Goal: Task Accomplishment & Management: Complete application form

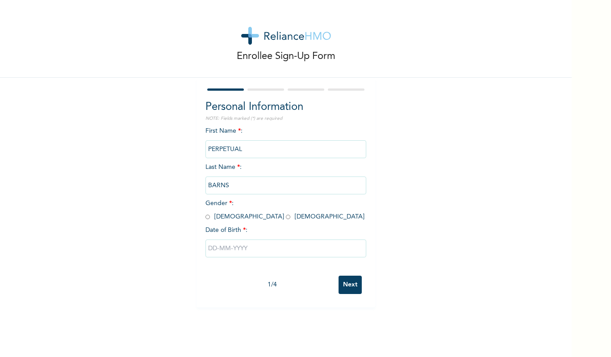
click at [283, 257] on input "text" at bounding box center [285, 248] width 161 height 18
select select "7"
click at [226, 165] on div "First Name * : PERPETUAL Last Name * : BARNS Gender * : [DEMOGRAPHIC_DATA] [DEM…" at bounding box center [285, 267] width 161 height 282
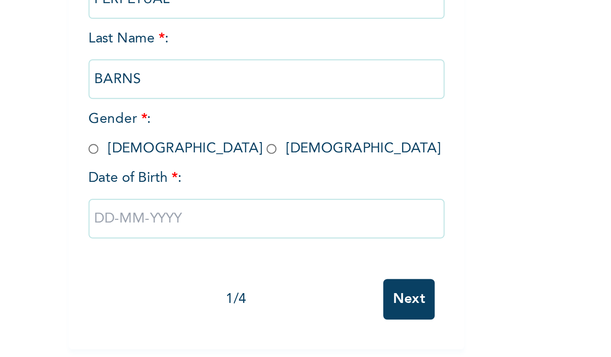
click at [286, 217] on input "radio" at bounding box center [288, 216] width 4 height 8
radio input "true"
click at [253, 257] on div at bounding box center [285, 248] width 161 height 27
click at [255, 249] on input "text" at bounding box center [285, 248] width 161 height 18
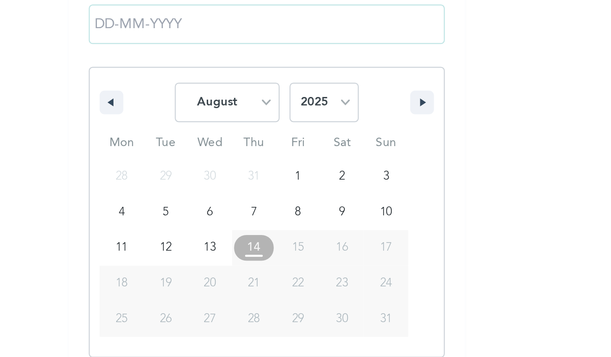
scroll to position [50, 0]
click at [215, 234] on button "button" at bounding box center [215, 233] width 11 height 11
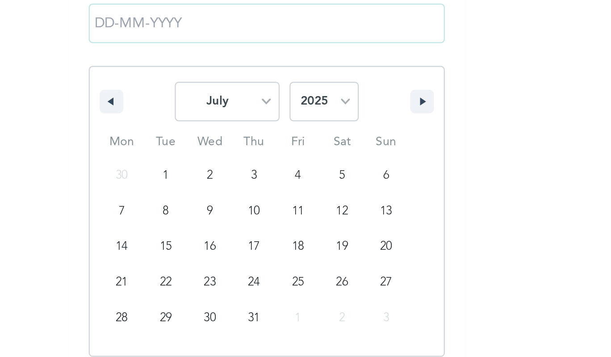
click at [215, 234] on button "button" at bounding box center [215, 233] width 11 height 11
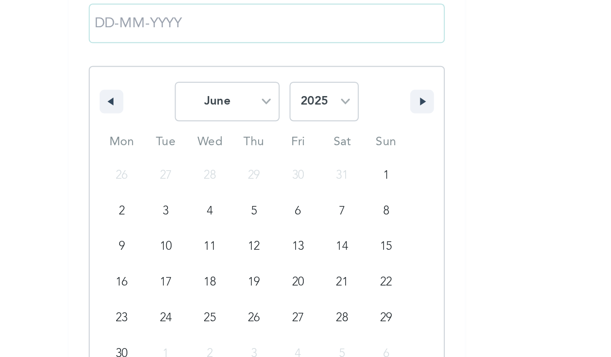
click at [215, 234] on button "button" at bounding box center [215, 233] width 11 height 11
select select "4"
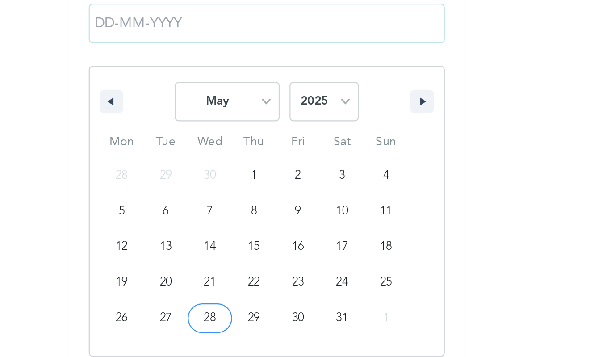
type input "[DATE]"
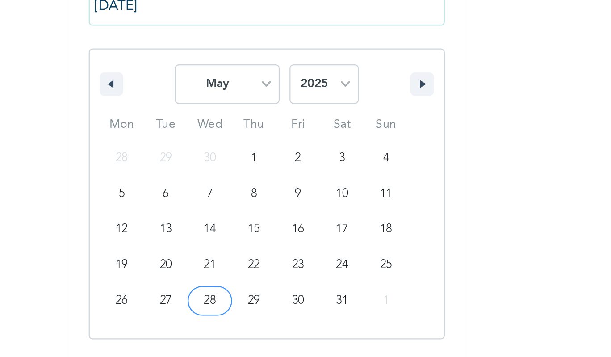
scroll to position [0, 0]
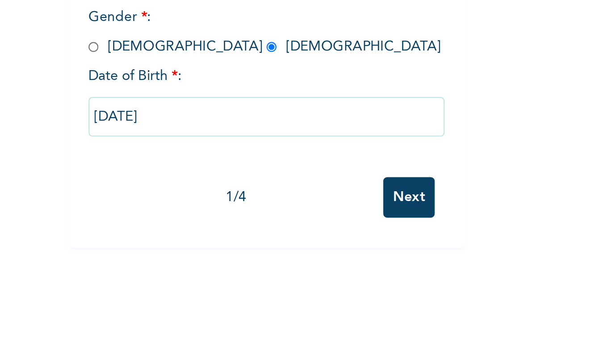
drag, startPoint x: 296, startPoint y: 261, endPoint x: 296, endPoint y: 256, distance: 4.9
click at [296, 260] on div "[DATE]" at bounding box center [285, 248] width 161 height 27
drag, startPoint x: 297, startPoint y: 253, endPoint x: 298, endPoint y: 247, distance: 5.8
click at [297, 253] on input "[DATE]" at bounding box center [285, 248] width 161 height 18
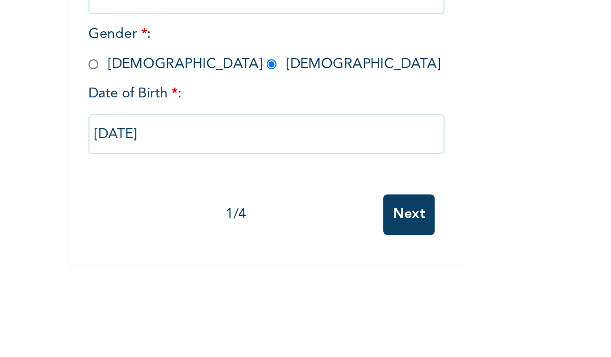
select select "4"
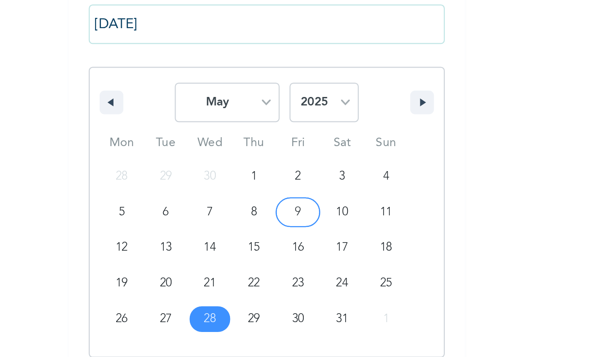
scroll to position [50, 0]
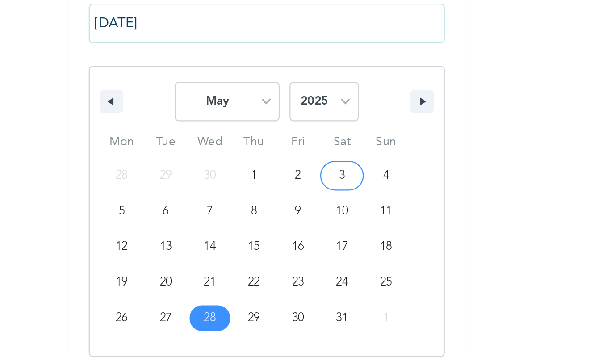
click at [312, 241] on select "2025 2024 2023 2022 2021 2020 2019 2018 2017 2016 2015 2014 2013 2012 2011 2010…" at bounding box center [311, 233] width 31 height 18
select select "1977"
click at [296, 225] on select "2025 2024 2023 2022 2021 2020 2019 2018 2017 2016 2015 2014 2013 2012 2011 2010…" at bounding box center [311, 233] width 31 height 18
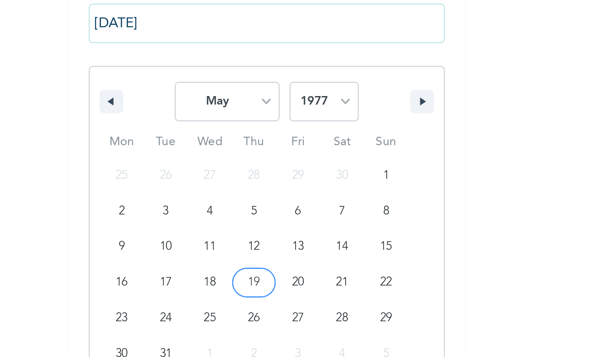
scroll to position [70, 0]
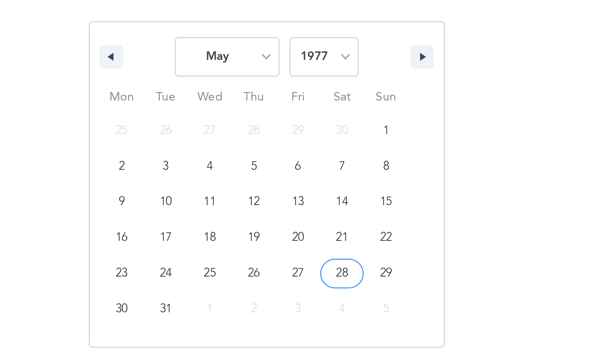
type input "[DATE]"
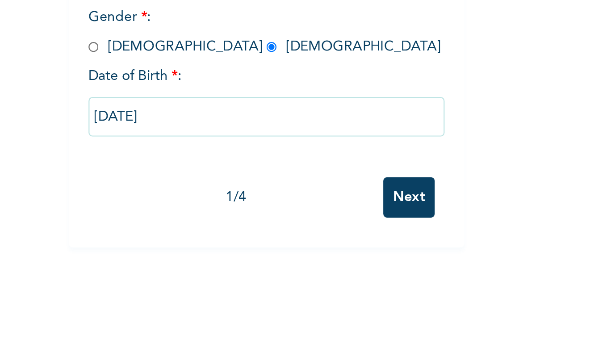
click at [346, 286] on input "Next" at bounding box center [349, 284] width 23 height 18
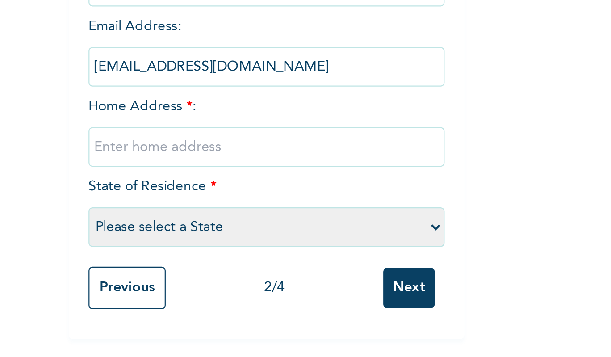
click at [275, 224] on input "text" at bounding box center [285, 221] width 161 height 18
drag, startPoint x: 230, startPoint y: 220, endPoint x: 232, endPoint y: 226, distance: 6.5
click at [231, 222] on input "Efab CityEstate" at bounding box center [285, 221] width 161 height 18
drag, startPoint x: 262, startPoint y: 226, endPoint x: 252, endPoint y: 228, distance: 11.0
click at [261, 226] on input "Efab City Estate" at bounding box center [285, 221] width 161 height 18
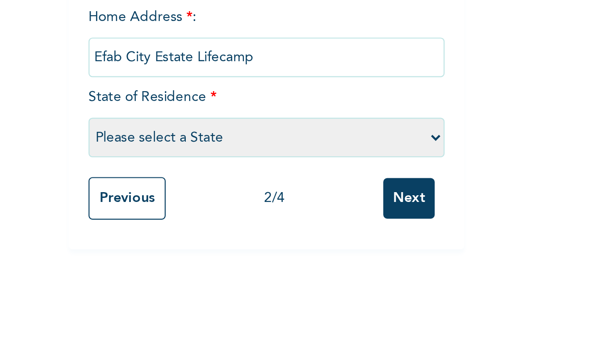
type input "Efab City Estate Lifecamp"
click at [310, 256] on select "Please select a State [PERSON_NAME] (FCT) [PERSON_NAME] Ibom [GEOGRAPHIC_DATA] …" at bounding box center [285, 258] width 161 height 18
click at [305, 258] on select "Please select a State [PERSON_NAME] (FCT) [PERSON_NAME] Ibom [GEOGRAPHIC_DATA] …" at bounding box center [285, 258] width 161 height 18
click at [355, 257] on select "Please select a State [PERSON_NAME] (FCT) [PERSON_NAME] Ibom [GEOGRAPHIC_DATA] …" at bounding box center [285, 258] width 161 height 18
click at [319, 254] on select "Please select a State [PERSON_NAME] (FCT) [PERSON_NAME] Ibom [GEOGRAPHIC_DATA] …" at bounding box center [285, 258] width 161 height 18
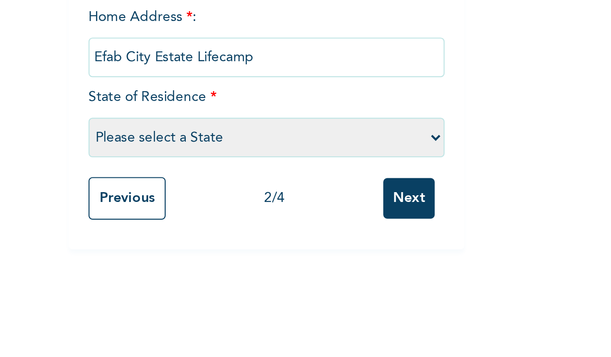
select select "15"
click at [205, 249] on select "Please select a State [PERSON_NAME] (FCT) [PERSON_NAME] Ibom [GEOGRAPHIC_DATA] …" at bounding box center [285, 258] width 161 height 18
click at [345, 288] on input "Next" at bounding box center [349, 285] width 23 height 18
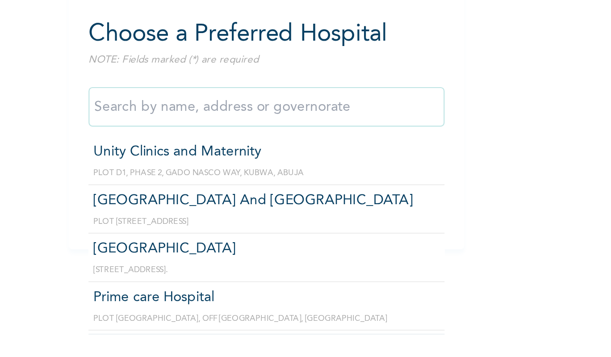
click at [285, 139] on input "text" at bounding box center [285, 140] width 161 height 18
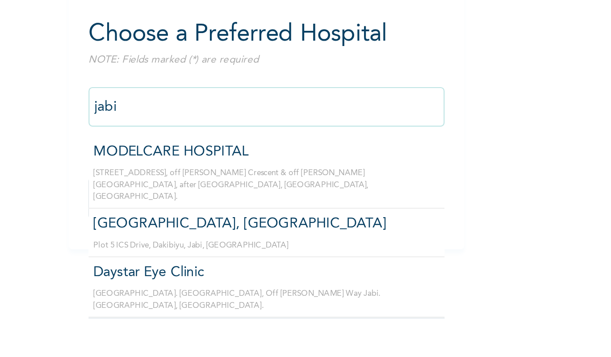
type input "MODELCARE HOSPITAL"
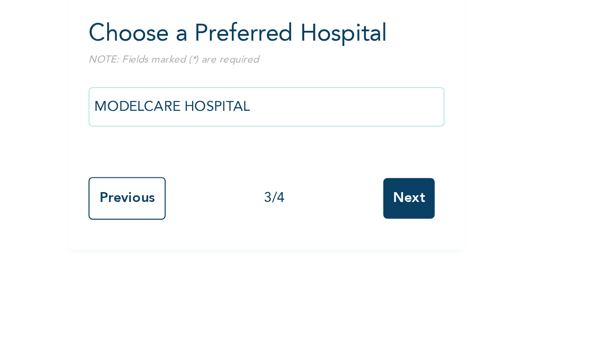
click at [345, 181] on input "Next" at bounding box center [349, 181] width 23 height 18
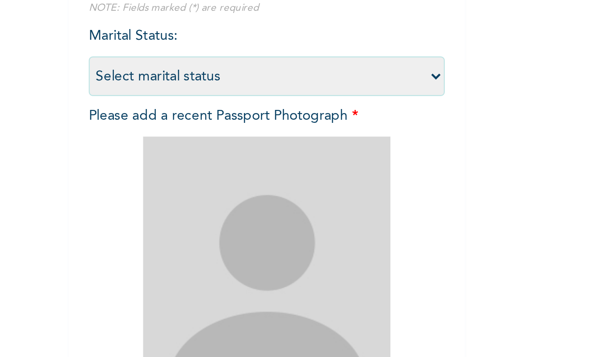
scroll to position [16, 0]
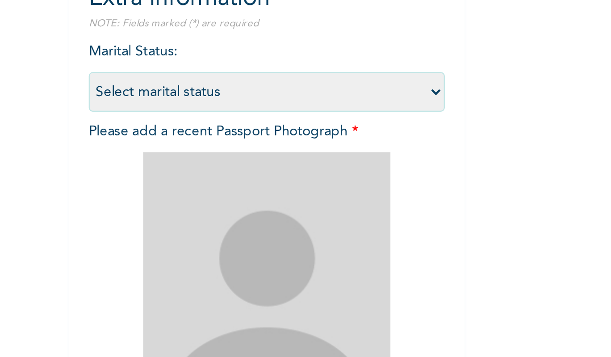
click at [349, 134] on select "Select marital status [DEMOGRAPHIC_DATA] Married [DEMOGRAPHIC_DATA] Widow/[DEMO…" at bounding box center [285, 133] width 161 height 18
select select "1"
click at [205, 124] on select "Select marital status [DEMOGRAPHIC_DATA] Married [DEMOGRAPHIC_DATA] Widow/[DEMO…" at bounding box center [285, 133] width 161 height 18
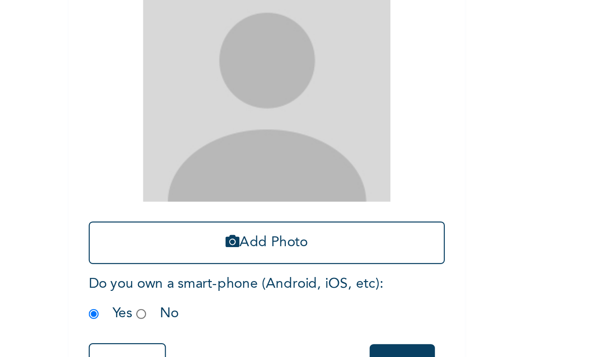
scroll to position [0, 0]
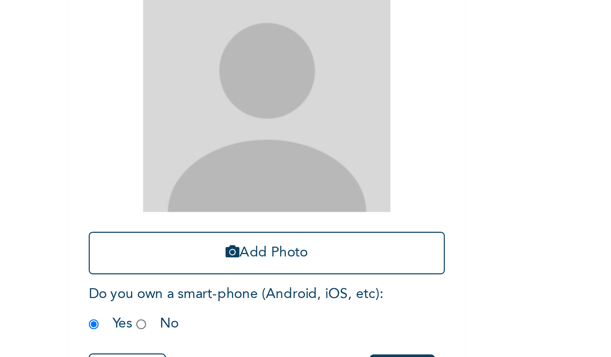
click at [298, 308] on button "Add Photo" at bounding box center [285, 306] width 161 height 19
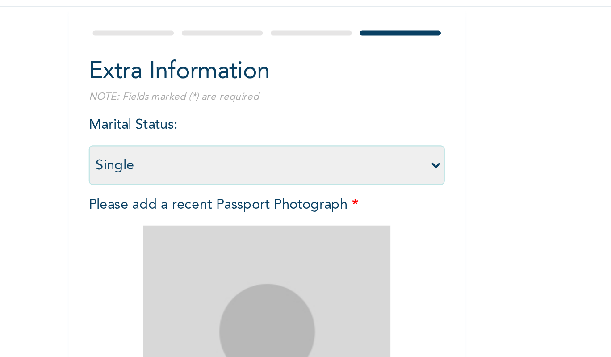
click at [404, 170] on div "Enrollee Sign-Up Form Extra Information NOTE: Fields marked (*) are required Ma…" at bounding box center [285, 192] width 571 height 384
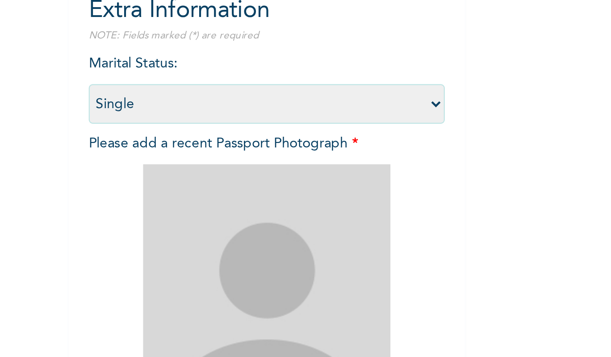
scroll to position [36, 0]
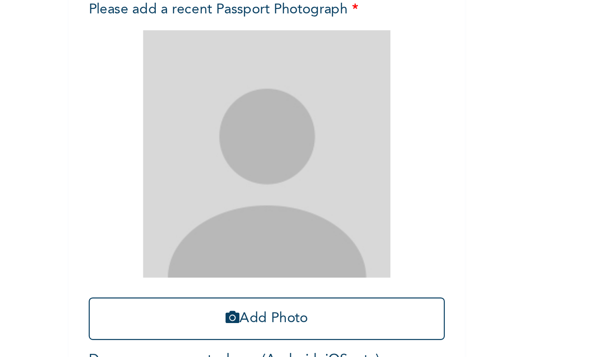
click at [284, 269] on button "Add Photo" at bounding box center [285, 278] width 161 height 19
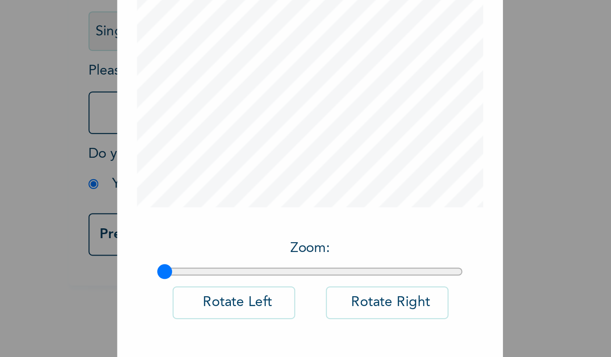
scroll to position [0, 0]
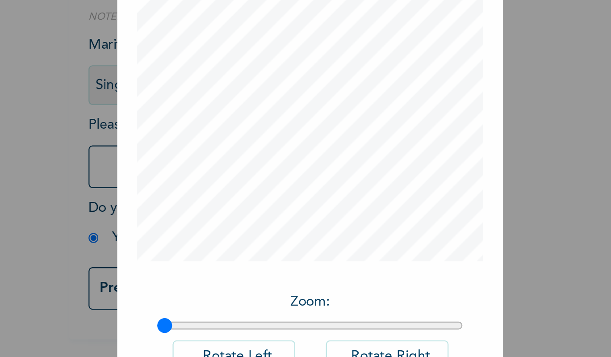
click at [418, 127] on div "× Add Picture Zoom : Rotate Left Rotate Right DONE" at bounding box center [305, 178] width 611 height 357
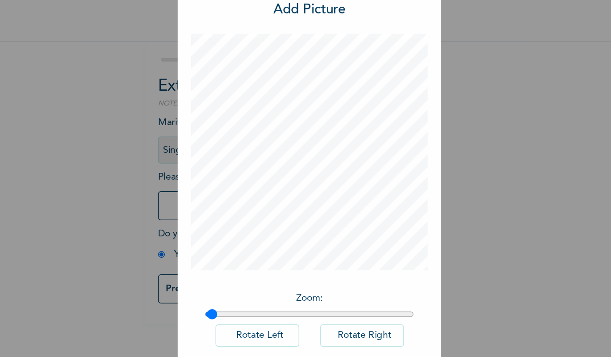
type input "1"
click at [239, 259] on input "range" at bounding box center [305, 257] width 138 height 7
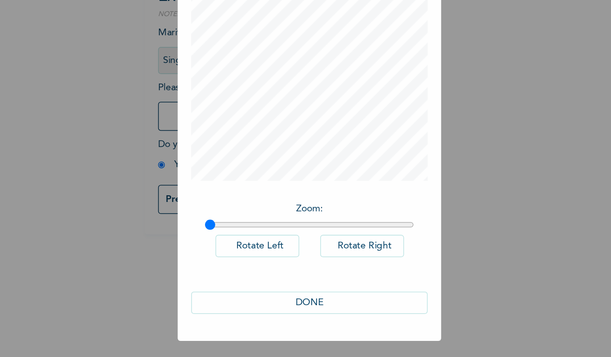
click at [315, 309] on button "DONE" at bounding box center [305, 309] width 156 height 15
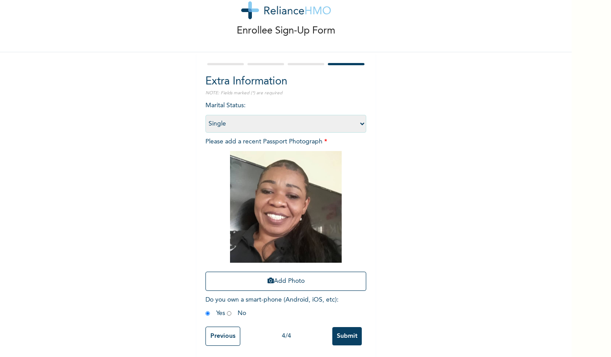
scroll to position [36, 0]
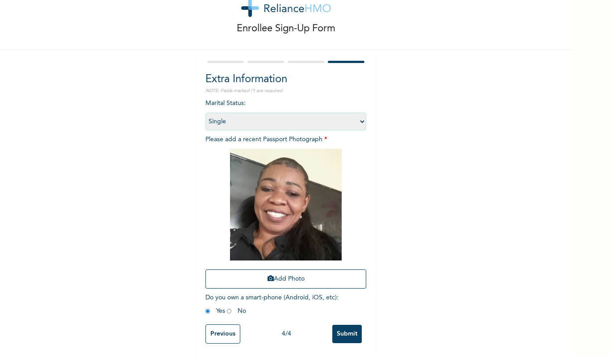
click at [353, 327] on input "Submit" at bounding box center [346, 333] width 29 height 18
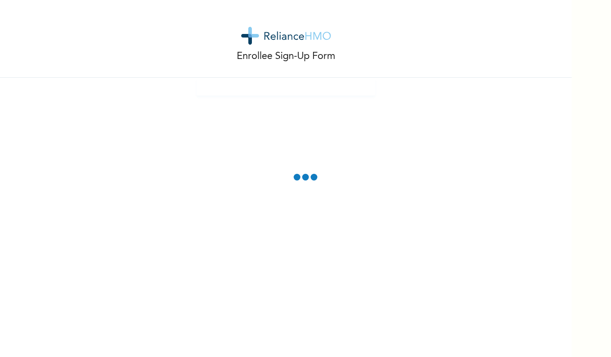
scroll to position [0, 0]
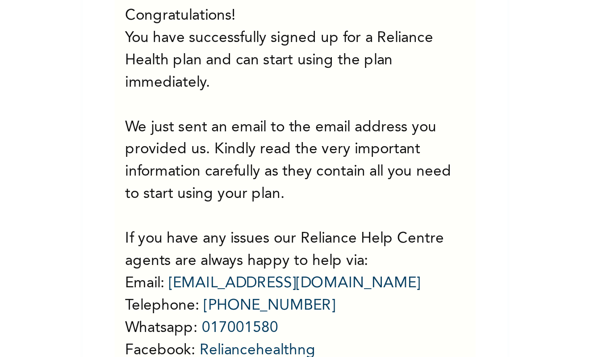
click at [269, 183] on p "You have successfully signed up for a Reliance Health plan and can start using …" at bounding box center [285, 184] width 143 height 159
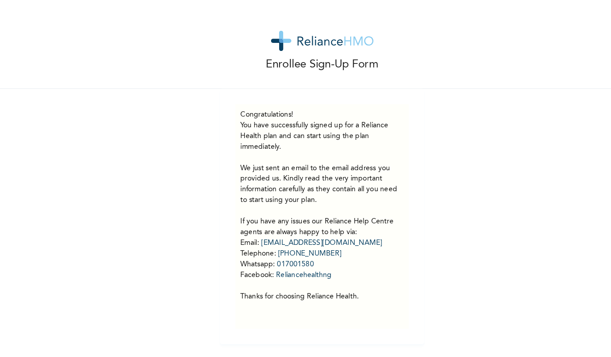
click at [258, 56] on p "Enrollee Sign-Up Form" at bounding box center [286, 56] width 99 height 15
click at [244, 58] on p "Enrollee Sign-Up Form" at bounding box center [286, 56] width 99 height 15
click at [259, 28] on img at bounding box center [286, 36] width 90 height 18
click at [252, 36] on img at bounding box center [286, 36] width 90 height 18
click at [245, 39] on img at bounding box center [286, 36] width 90 height 18
